Goal: Transaction & Acquisition: Purchase product/service

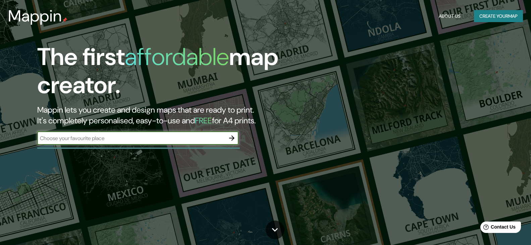
click at [147, 142] on input "text" at bounding box center [131, 139] width 188 height 8
type input "MOCUPE"
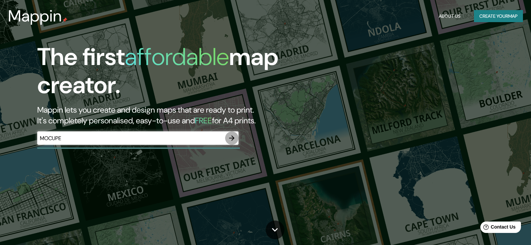
click at [236, 139] on icon "button" at bounding box center [232, 138] width 8 height 8
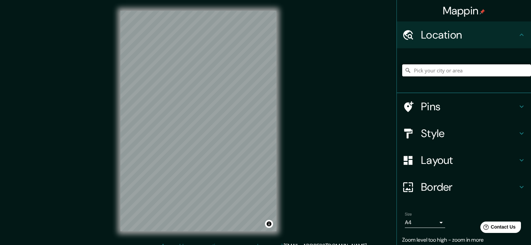
click at [453, 75] on input "Pick your city or area" at bounding box center [466, 70] width 129 height 12
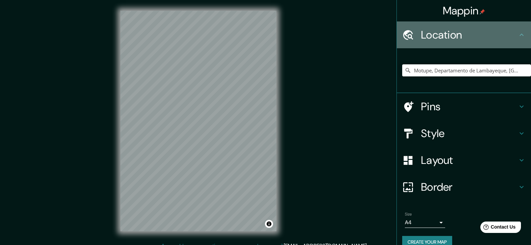
click at [518, 36] on icon at bounding box center [522, 35] width 8 height 8
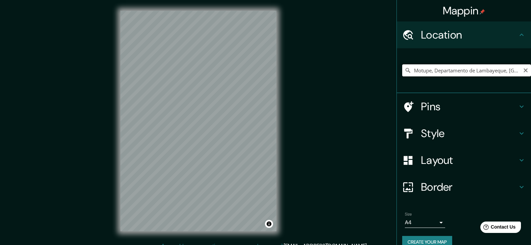
click at [425, 70] on input "Motupe, Departamento de Lambayeque, [GEOGRAPHIC_DATA]" at bounding box center [466, 70] width 129 height 12
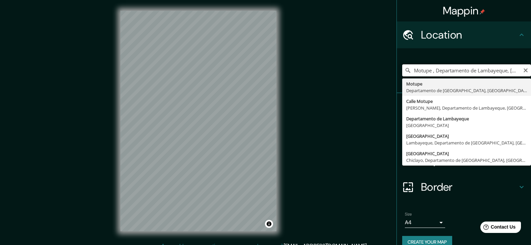
click at [433, 73] on input "Motupe , Departamento de Lambayeque, [GEOGRAPHIC_DATA]" at bounding box center [466, 70] width 129 height 12
paste input "Ctra. Panamericana N, 14700"
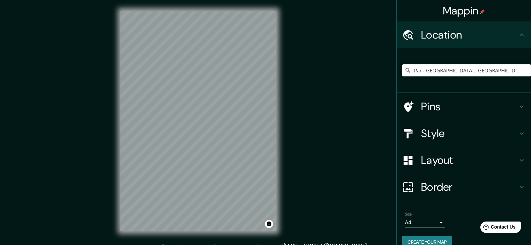
click at [443, 115] on div "Pins" at bounding box center [464, 106] width 134 height 27
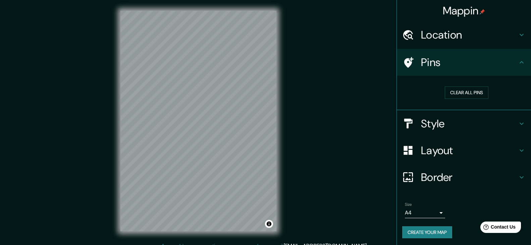
click at [448, 123] on h4 "Style" at bounding box center [469, 123] width 97 height 13
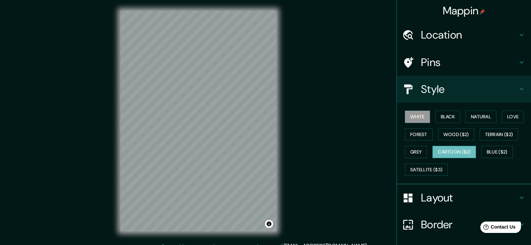
click at [456, 154] on button "Cartoon ($2)" at bounding box center [455, 152] width 44 height 12
click at [411, 118] on button "White" at bounding box center [417, 117] width 25 height 12
click at [444, 117] on button "Black" at bounding box center [448, 117] width 25 height 12
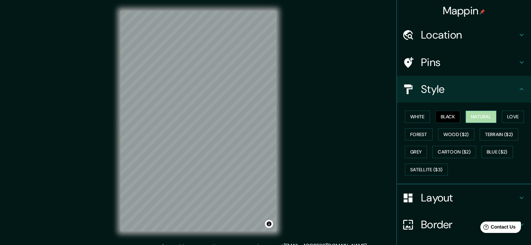
click at [470, 112] on button "Natural" at bounding box center [481, 117] width 31 height 12
click at [514, 116] on button "Love" at bounding box center [513, 117] width 22 height 12
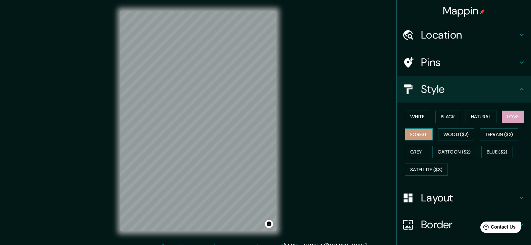
click at [415, 135] on button "Forest" at bounding box center [419, 135] width 28 height 12
click at [451, 135] on button "Wood ($2)" at bounding box center [456, 135] width 36 height 12
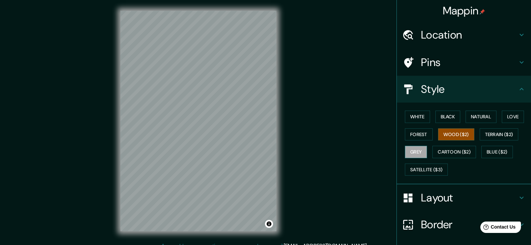
click at [409, 147] on button "Grey" at bounding box center [416, 152] width 22 height 12
click at [488, 148] on button "Blue ($2)" at bounding box center [497, 152] width 32 height 12
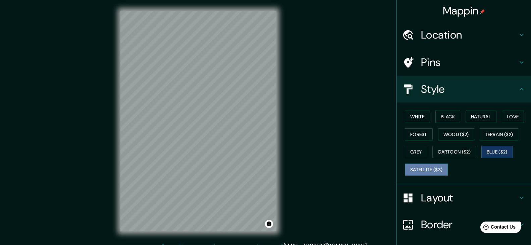
click at [411, 170] on button "Satellite ($3)" at bounding box center [426, 170] width 43 height 12
click at [492, 150] on button "Blue ($2)" at bounding box center [497, 152] width 32 height 12
click at [443, 202] on h4 "Layout" at bounding box center [469, 197] width 97 height 13
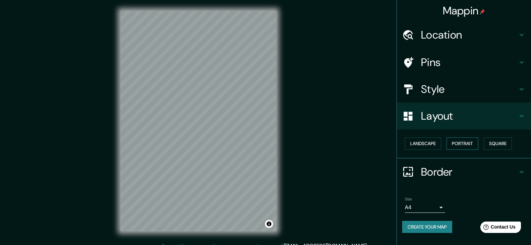
click at [468, 144] on button "Portrait" at bounding box center [463, 144] width 32 height 12
click at [508, 145] on button "Square" at bounding box center [498, 144] width 28 height 12
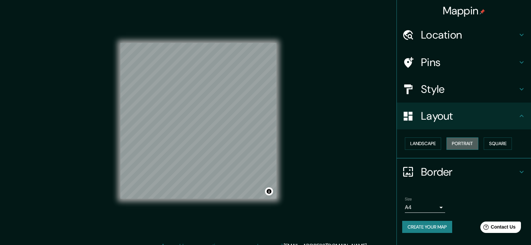
click at [472, 143] on button "Portrait" at bounding box center [463, 144] width 32 height 12
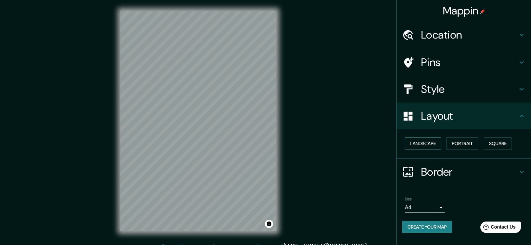
click at [434, 145] on button "Landscape" at bounding box center [423, 144] width 36 height 12
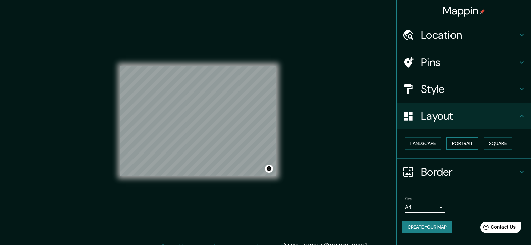
click at [464, 143] on button "Portrait" at bounding box center [463, 144] width 32 height 12
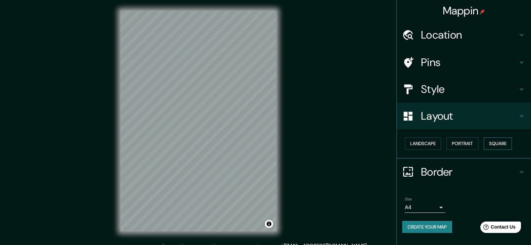
click at [496, 143] on button "Square" at bounding box center [498, 144] width 28 height 12
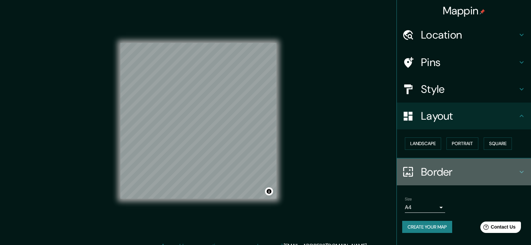
click at [481, 172] on h4 "Border" at bounding box center [469, 171] width 97 height 13
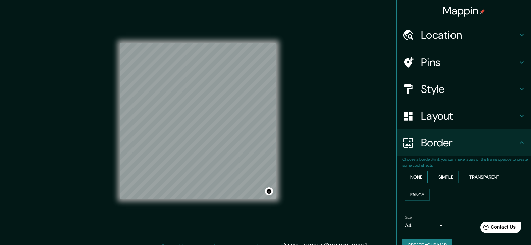
click at [419, 178] on button "None" at bounding box center [416, 177] width 23 height 12
click at [443, 177] on button "Simple" at bounding box center [446, 177] width 26 height 12
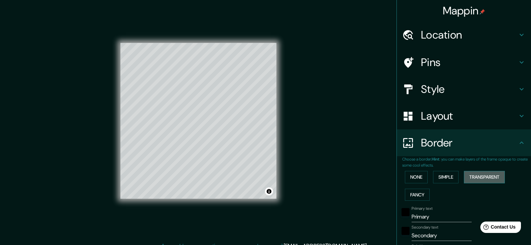
click at [477, 176] on button "Transparent" at bounding box center [484, 177] width 41 height 12
click at [412, 194] on button "Fancy" at bounding box center [417, 195] width 25 height 12
click at [411, 177] on button "None" at bounding box center [416, 177] width 23 height 12
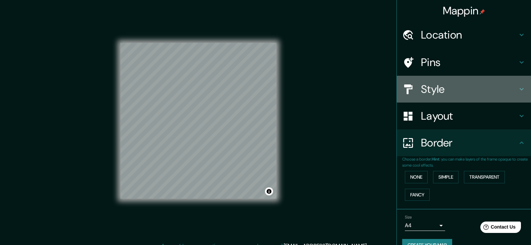
click at [451, 85] on h4 "Style" at bounding box center [469, 89] width 97 height 13
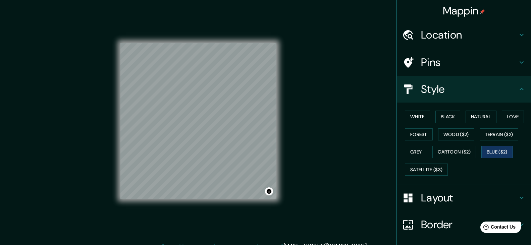
click at [449, 63] on h4 "Pins" at bounding box center [469, 62] width 97 height 13
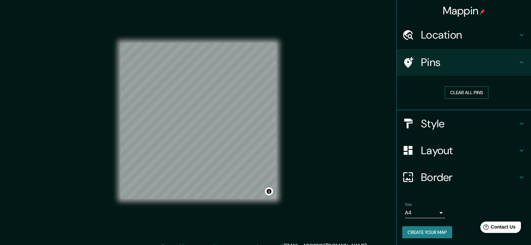
click at [458, 95] on button "Clear all pins" at bounding box center [467, 93] width 44 height 12
click at [472, 90] on button "Clear all pins" at bounding box center [467, 93] width 44 height 12
click at [426, 65] on h4 "Pins" at bounding box center [469, 62] width 97 height 13
click at [426, 40] on h4 "Location" at bounding box center [469, 34] width 97 height 13
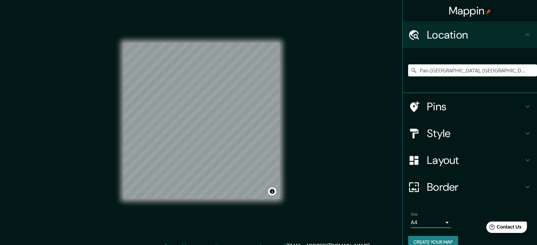
click at [410, 220] on body "Mappin Location [GEOGRAPHIC_DATA], [GEOGRAPHIC_DATA], [GEOGRAPHIC_DATA], [GEOGR…" at bounding box center [268, 122] width 537 height 245
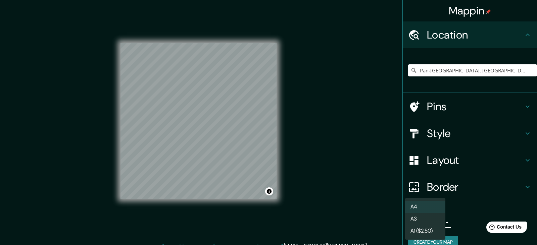
click at [307, 219] on div at bounding box center [268, 122] width 537 height 245
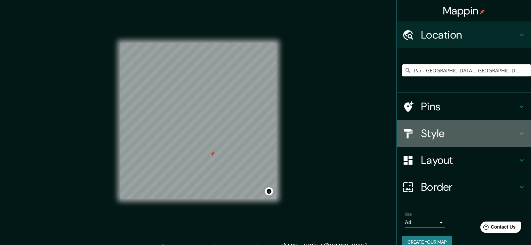
click at [446, 131] on h4 "Style" at bounding box center [469, 133] width 97 height 13
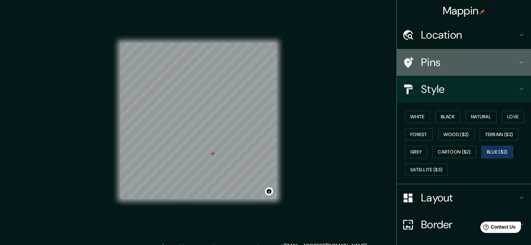
click at [432, 69] on div "Pins" at bounding box center [464, 62] width 134 height 27
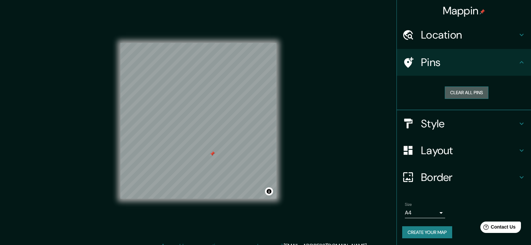
click at [445, 94] on button "Clear all pins" at bounding box center [467, 93] width 44 height 12
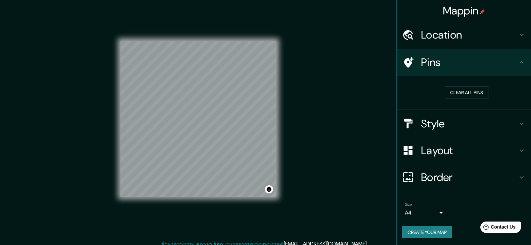
scroll to position [2, 0]
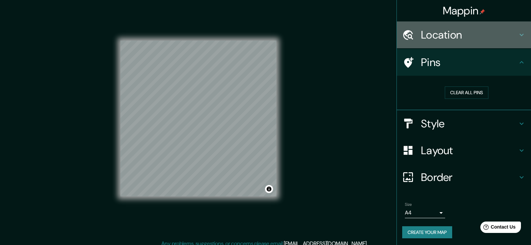
click at [451, 39] on h4 "Location" at bounding box center [469, 34] width 97 height 13
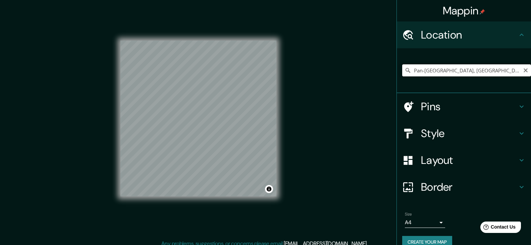
click at [444, 68] on input "Pan-[GEOGRAPHIC_DATA], [GEOGRAPHIC_DATA], [GEOGRAPHIC_DATA], [GEOGRAPHIC_DATA]" at bounding box center [466, 70] width 129 height 12
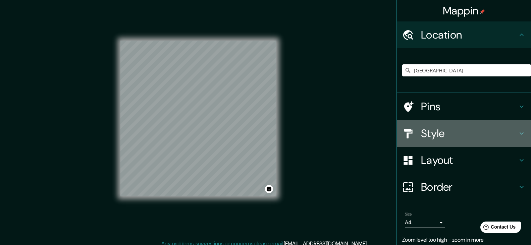
click at [452, 131] on h4 "Style" at bounding box center [469, 133] width 97 height 13
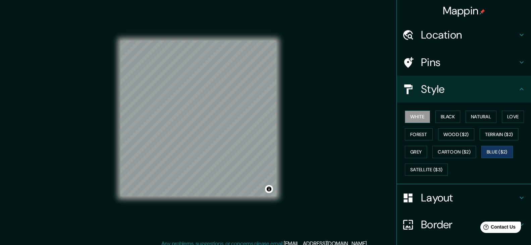
click at [414, 115] on button "White" at bounding box center [417, 117] width 25 height 12
click at [439, 38] on h4 "Location" at bounding box center [469, 34] width 97 height 13
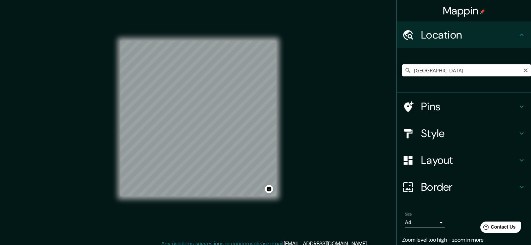
click at [436, 68] on input "[GEOGRAPHIC_DATA]" at bounding box center [466, 70] width 129 height 12
click at [461, 72] on input "[GEOGRAPHIC_DATA], [GEOGRAPHIC_DATA], Departamento de [GEOGRAPHIC_DATA], [GEOGR…" at bounding box center [466, 70] width 129 height 12
drag, startPoint x: 456, startPoint y: 70, endPoint x: 499, endPoint y: 75, distance: 42.8
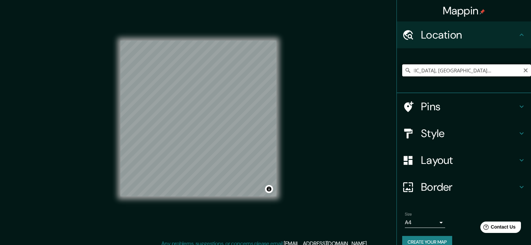
click at [499, 75] on input "[GEOGRAPHIC_DATA], [GEOGRAPHIC_DATA], Departamento de [GEOGRAPHIC_DATA], [GEOGR…" at bounding box center [466, 70] width 129 height 12
click at [456, 72] on input "[GEOGRAPHIC_DATA], [PERSON_NAME], [GEOGRAPHIC_DATA], [GEOGRAPHIC_DATA]" at bounding box center [466, 70] width 129 height 12
type input "[GEOGRAPHIC_DATA], [PERSON_NAME], [GEOGRAPHIC_DATA], [GEOGRAPHIC_DATA]"
click at [524, 71] on icon "Clear" at bounding box center [526, 70] width 4 height 4
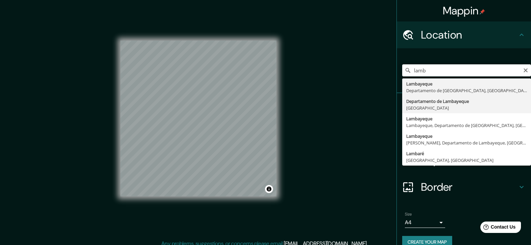
type input "Departamento de [GEOGRAPHIC_DATA], [GEOGRAPHIC_DATA]"
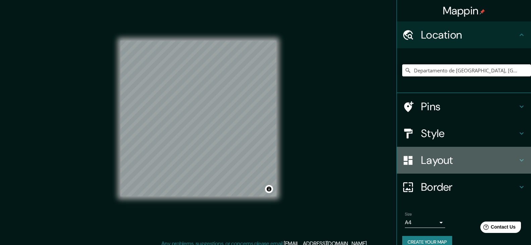
click at [427, 155] on h4 "Layout" at bounding box center [469, 160] width 97 height 13
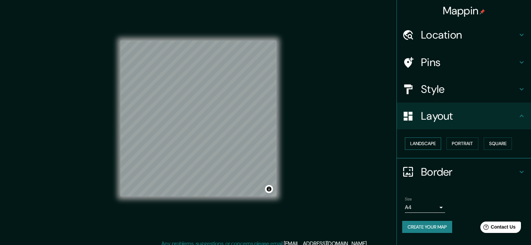
click at [429, 144] on button "Landscape" at bounding box center [423, 144] width 36 height 12
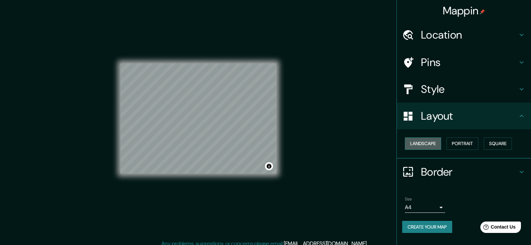
click at [438, 142] on button "Landscape" at bounding box center [423, 144] width 36 height 12
click at [470, 140] on button "Portrait" at bounding box center [463, 144] width 32 height 12
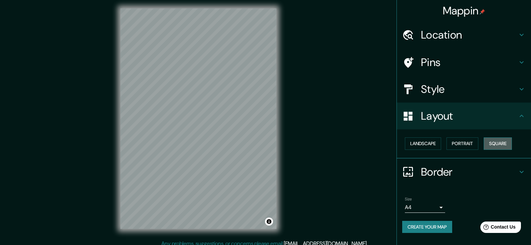
click at [504, 141] on button "Square" at bounding box center [498, 144] width 28 height 12
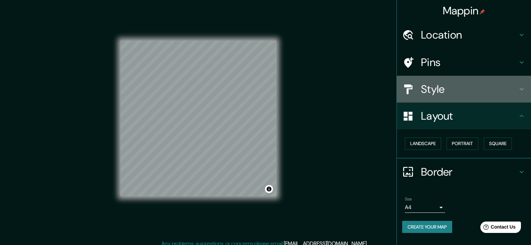
click at [460, 83] on h4 "Style" at bounding box center [469, 89] width 97 height 13
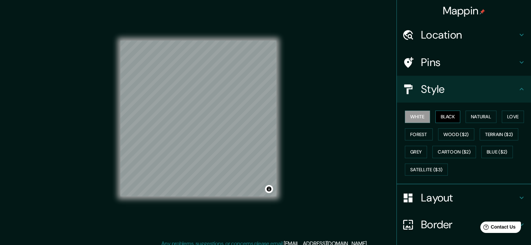
click at [436, 120] on button "Black" at bounding box center [448, 117] width 25 height 12
click at [473, 117] on button "Natural" at bounding box center [481, 117] width 31 height 12
click at [411, 117] on button "White" at bounding box center [417, 117] width 25 height 12
click at [415, 150] on button "Grey" at bounding box center [416, 152] width 22 height 12
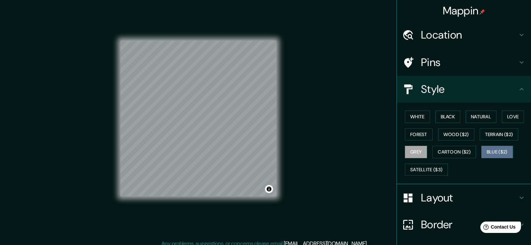
click at [505, 148] on button "Blue ($2)" at bounding box center [497, 152] width 32 height 12
click at [415, 115] on button "White" at bounding box center [417, 117] width 25 height 12
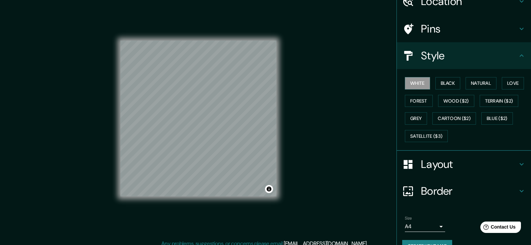
scroll to position [49, 0]
